Goal: Task Accomplishment & Management: Manage account settings

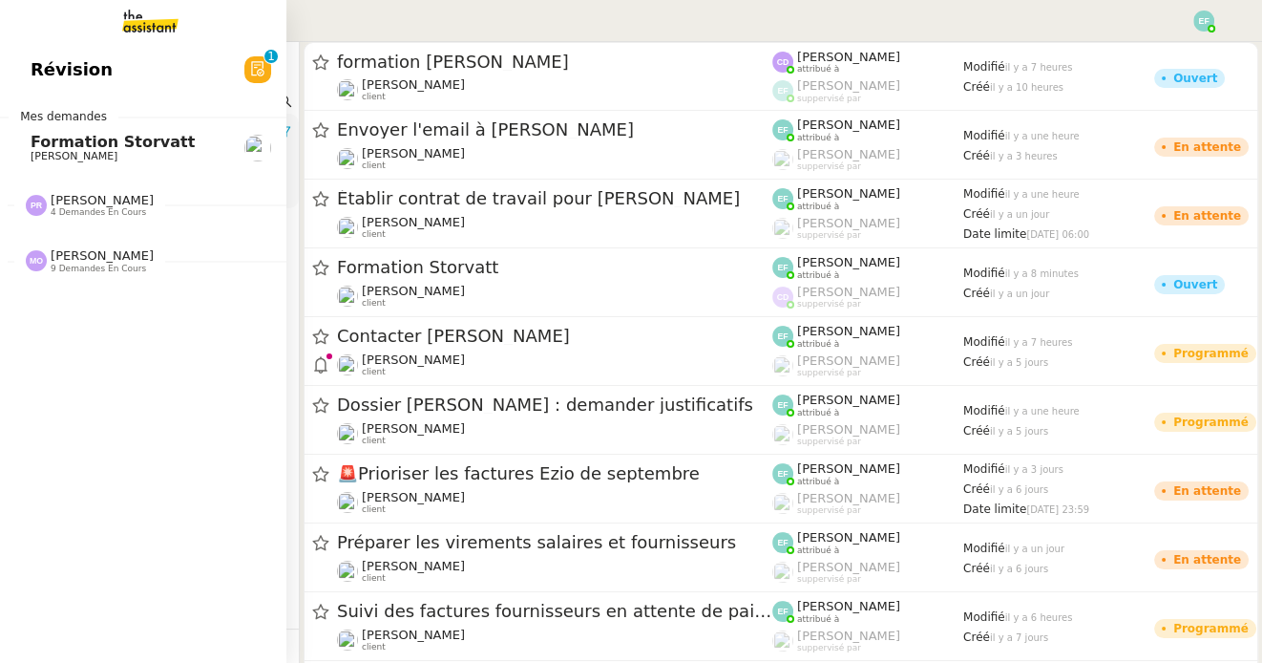
click at [60, 145] on span "Formation Storvatt" at bounding box center [113, 142] width 164 height 18
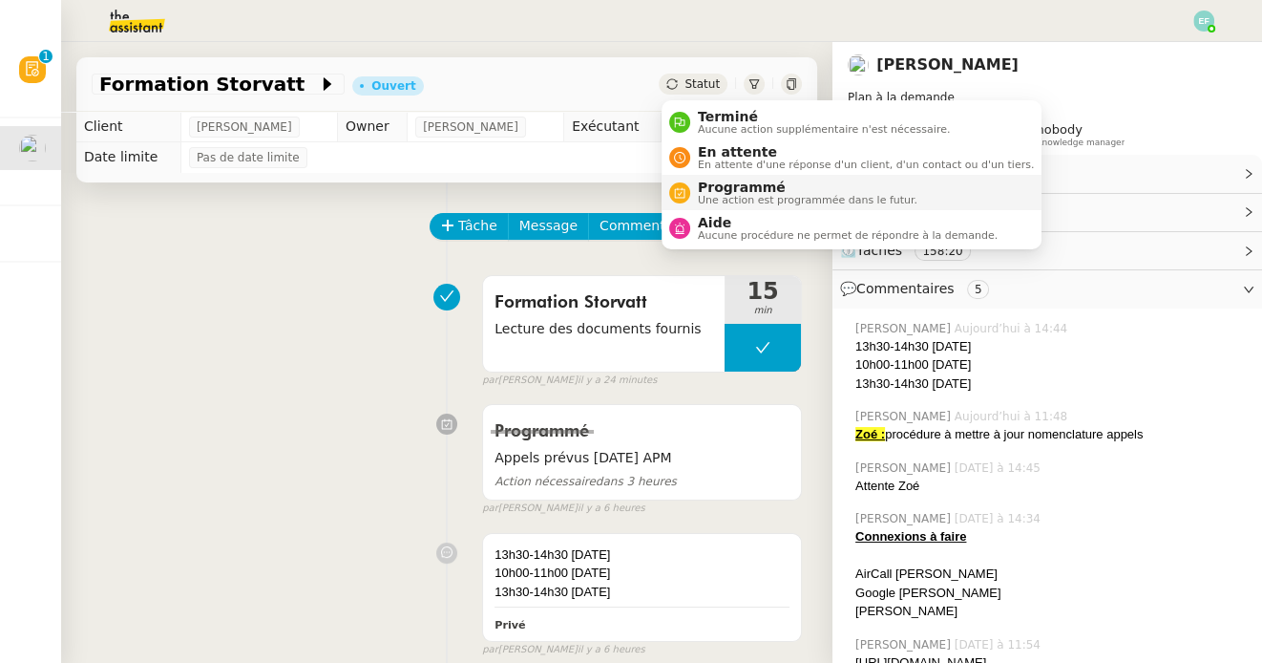
click at [704, 183] on span "Programmé" at bounding box center [808, 186] width 220 height 15
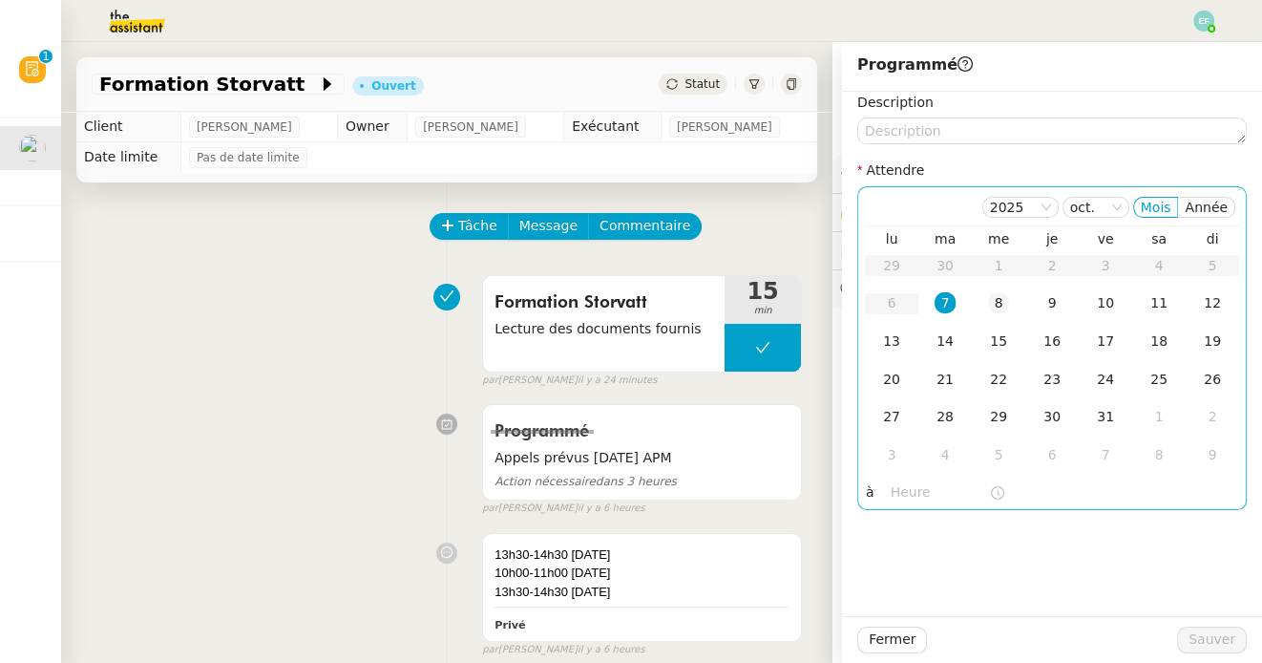
click at [984, 292] on td "8" at bounding box center [998, 304] width 53 height 38
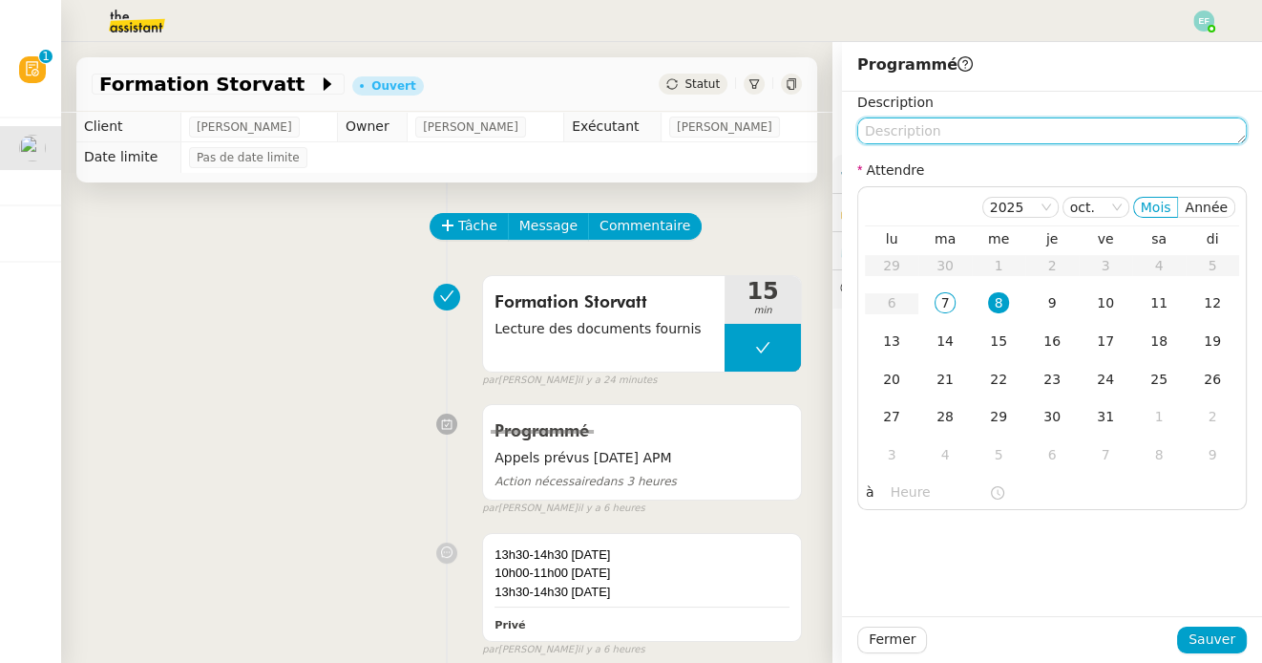
click at [932, 123] on textarea at bounding box center [1052, 130] width 390 height 27
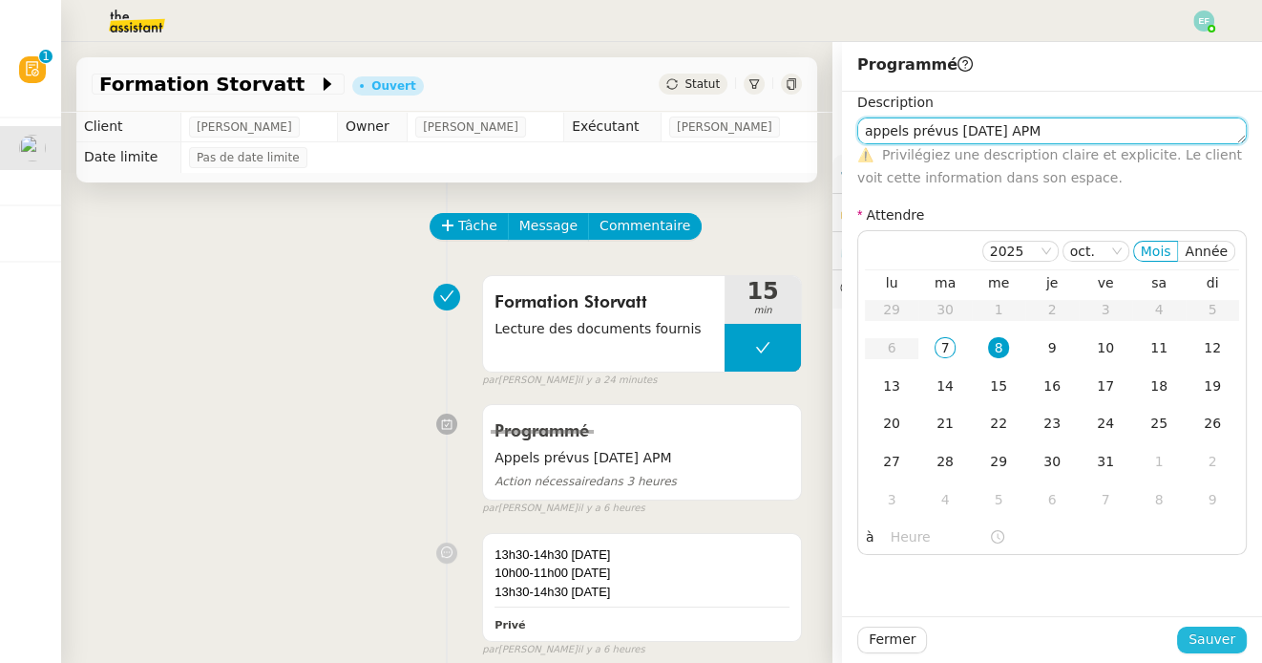
type textarea "appels prévus [DATE] APM"
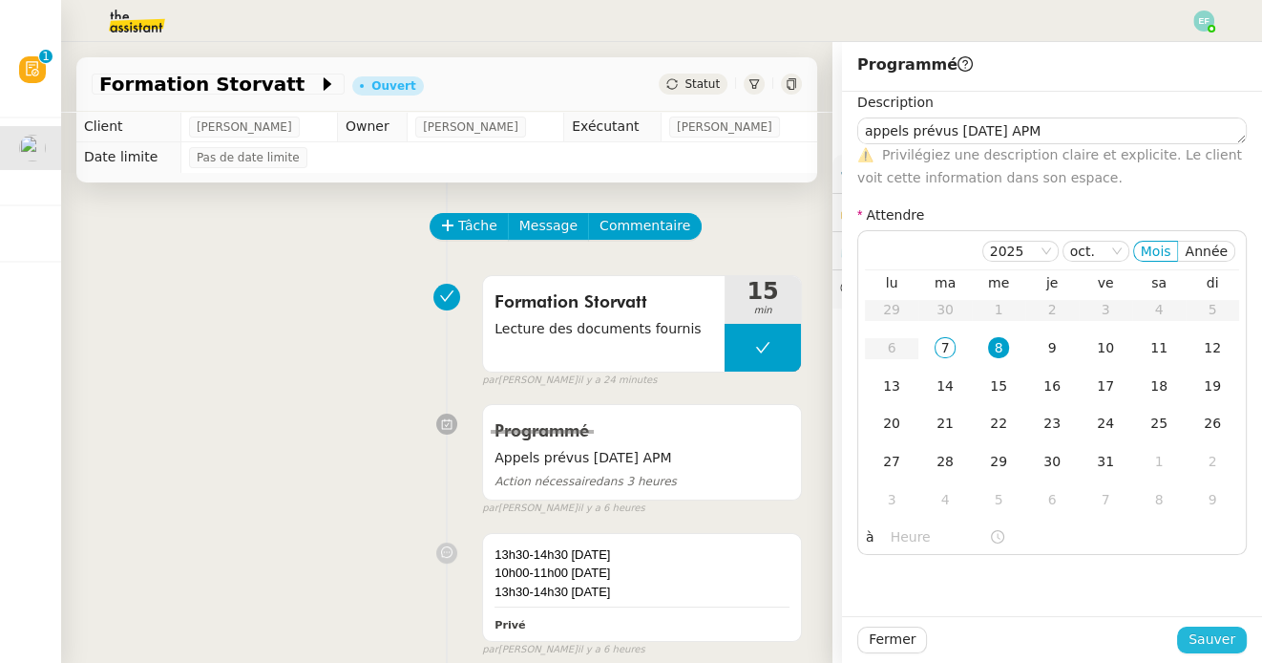
click at [1219, 641] on span "Sauver" at bounding box center [1212, 639] width 47 height 22
